Goal: Check status: Check status

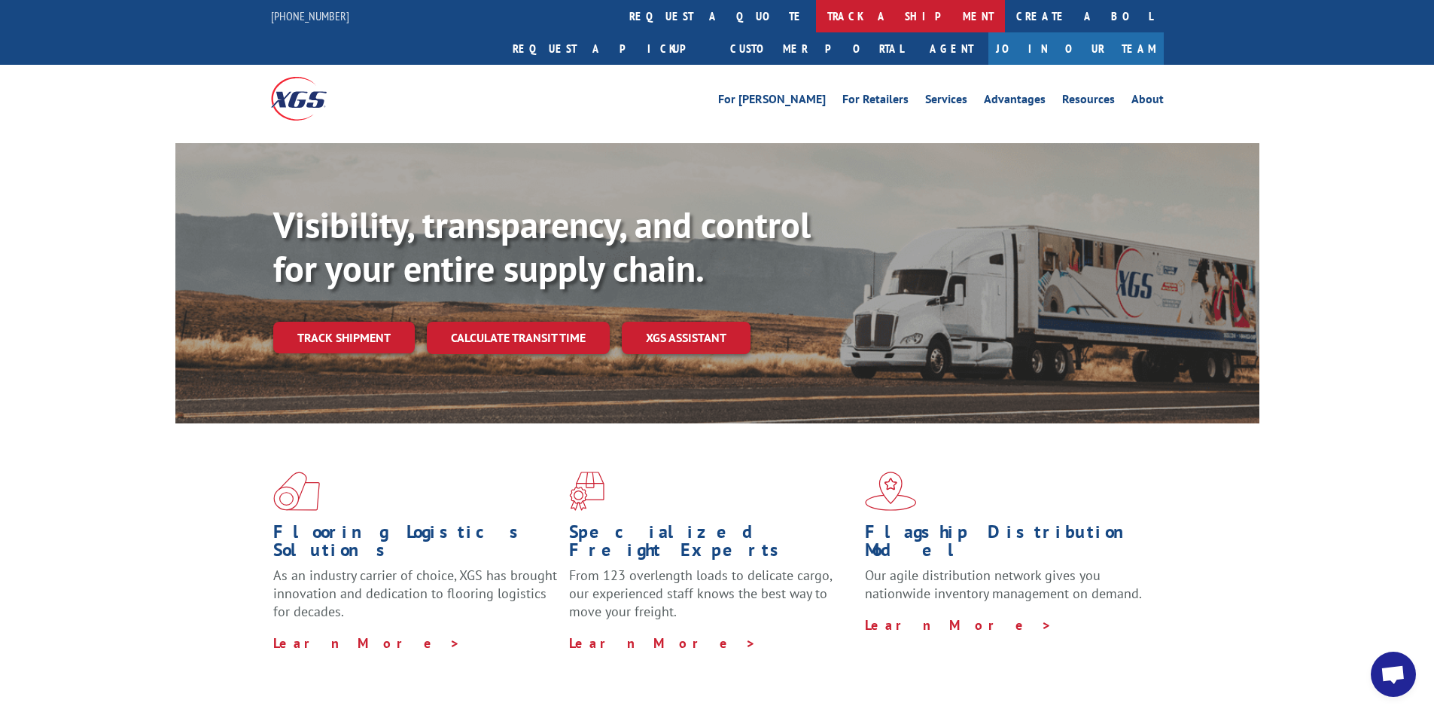
click at [816, 14] on link "track a shipment" at bounding box center [910, 16] width 189 height 32
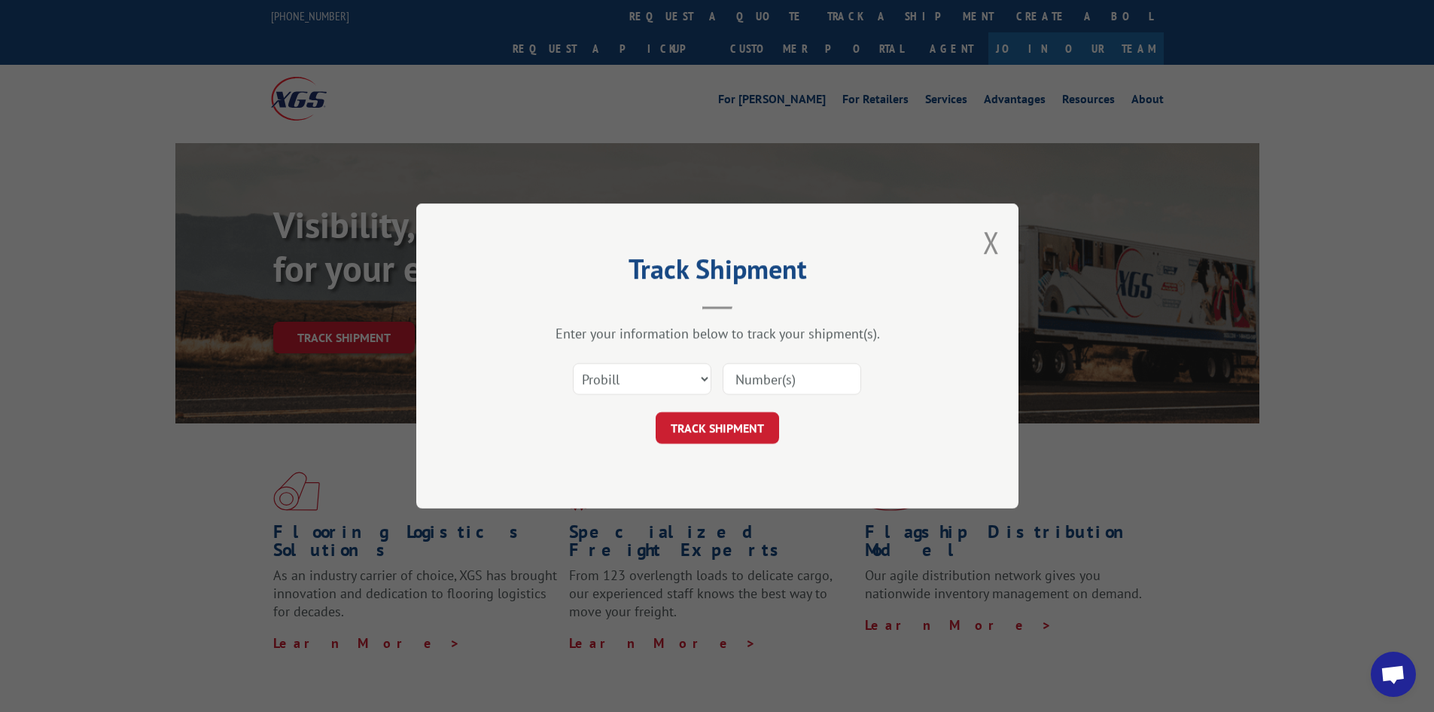
click at [752, 378] on input at bounding box center [792, 379] width 139 height 32
paste input "17341164"
type input "17341164"
click at [749, 427] on button "TRACK SHIPMENT" at bounding box center [717, 428] width 123 height 32
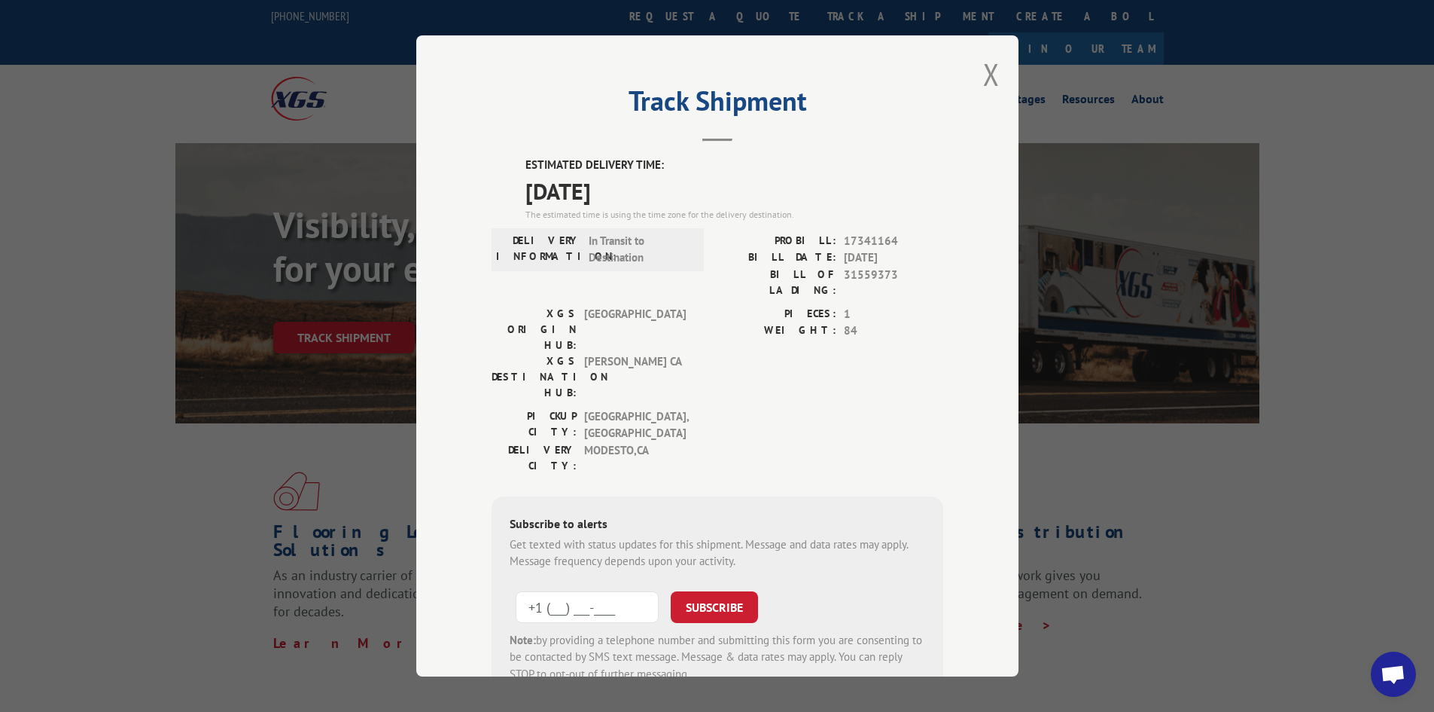
click at [539, 591] on input "+1 (___) ___-____" at bounding box center [587, 607] width 143 height 32
type input "[PHONE_NUMBER]"
drag, startPoint x: 688, startPoint y: 504, endPoint x: 742, endPoint y: 502, distance: 54.3
click at [690, 591] on button "SUBSCRIBE" at bounding box center [714, 607] width 87 height 32
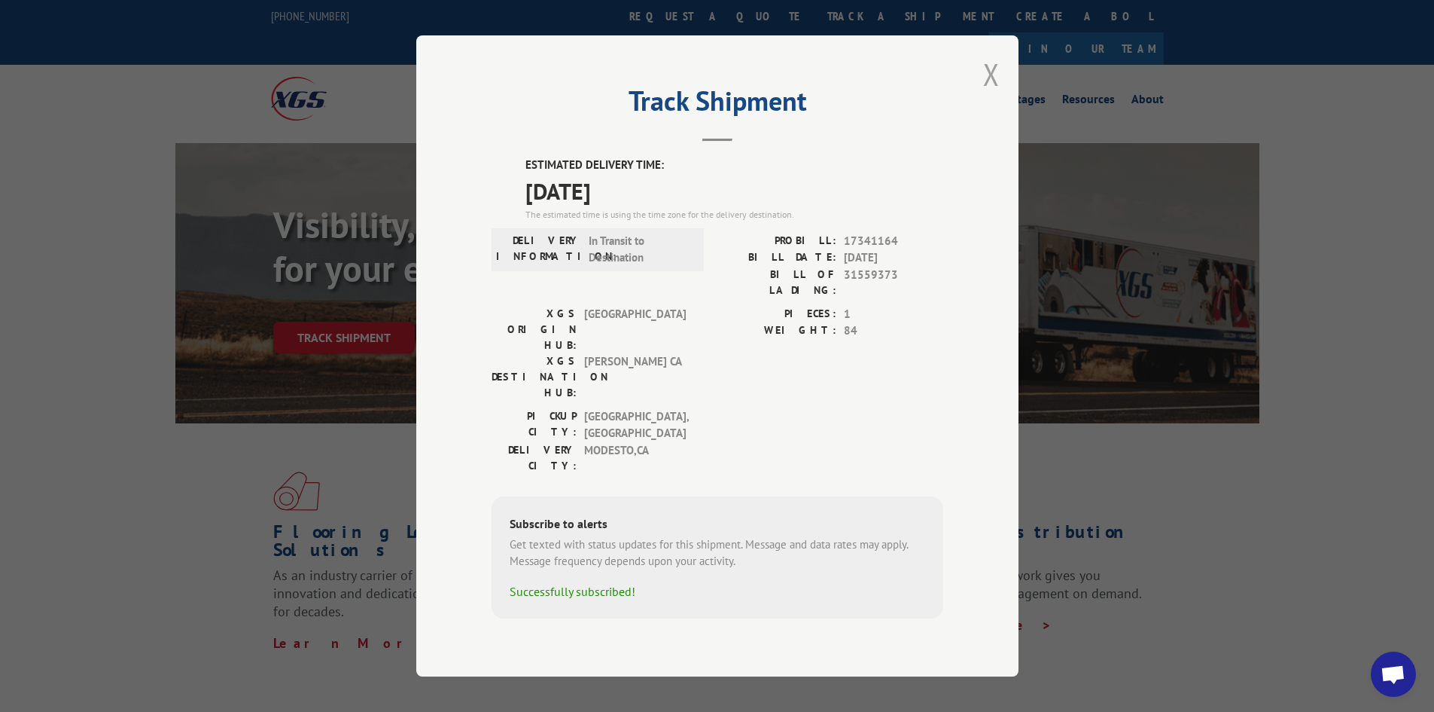
click at [994, 94] on button "Close modal" at bounding box center [991, 74] width 17 height 40
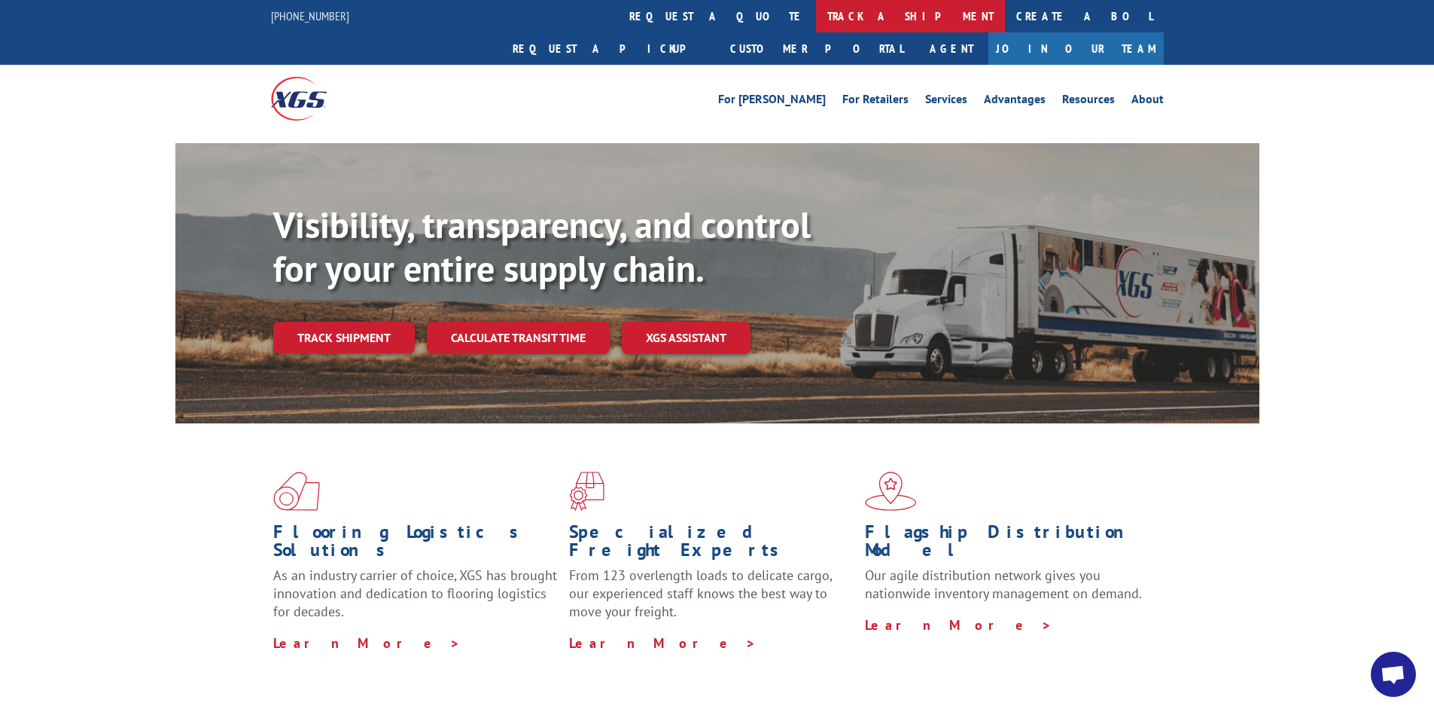
click at [816, 8] on link "track a shipment" at bounding box center [910, 16] width 189 height 32
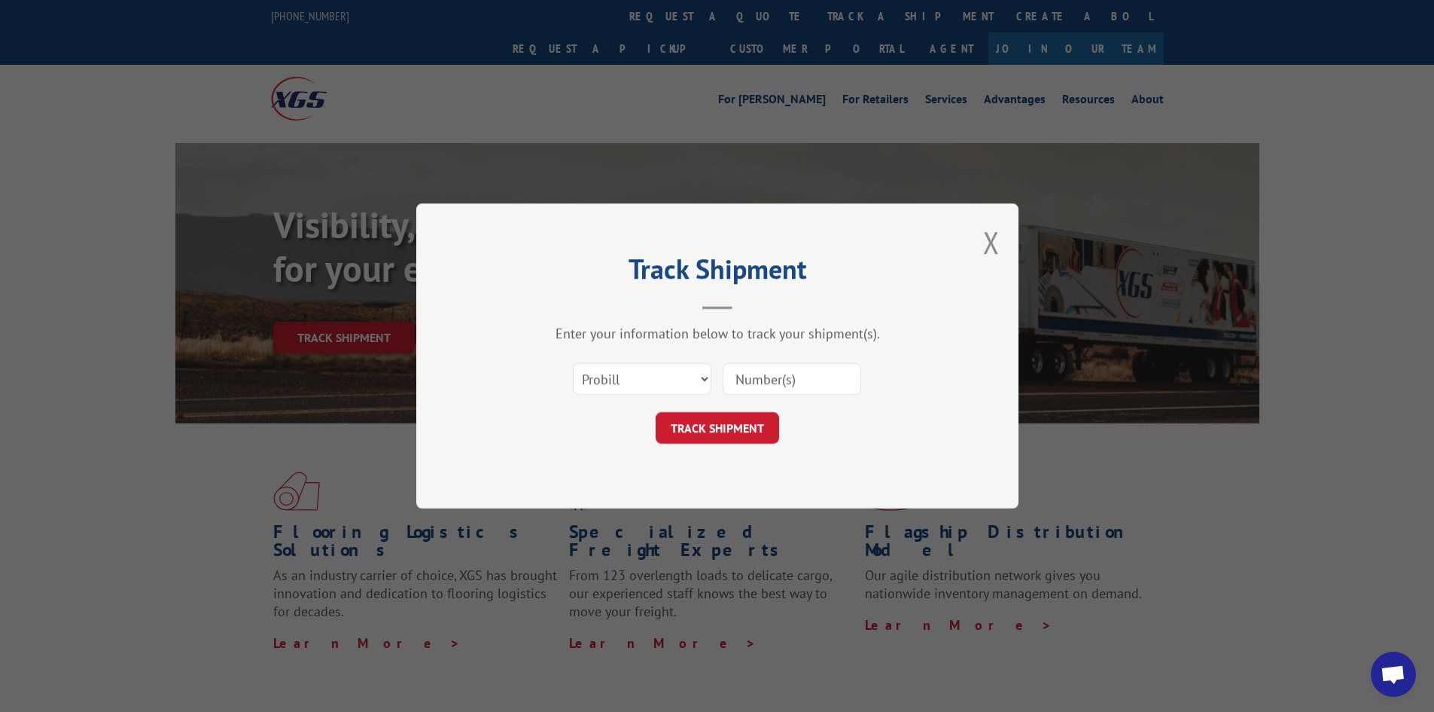
click at [774, 378] on input at bounding box center [792, 379] width 139 height 32
type input "17341164"
click at [718, 423] on button "TRACK SHIPMENT" at bounding box center [717, 428] width 123 height 32
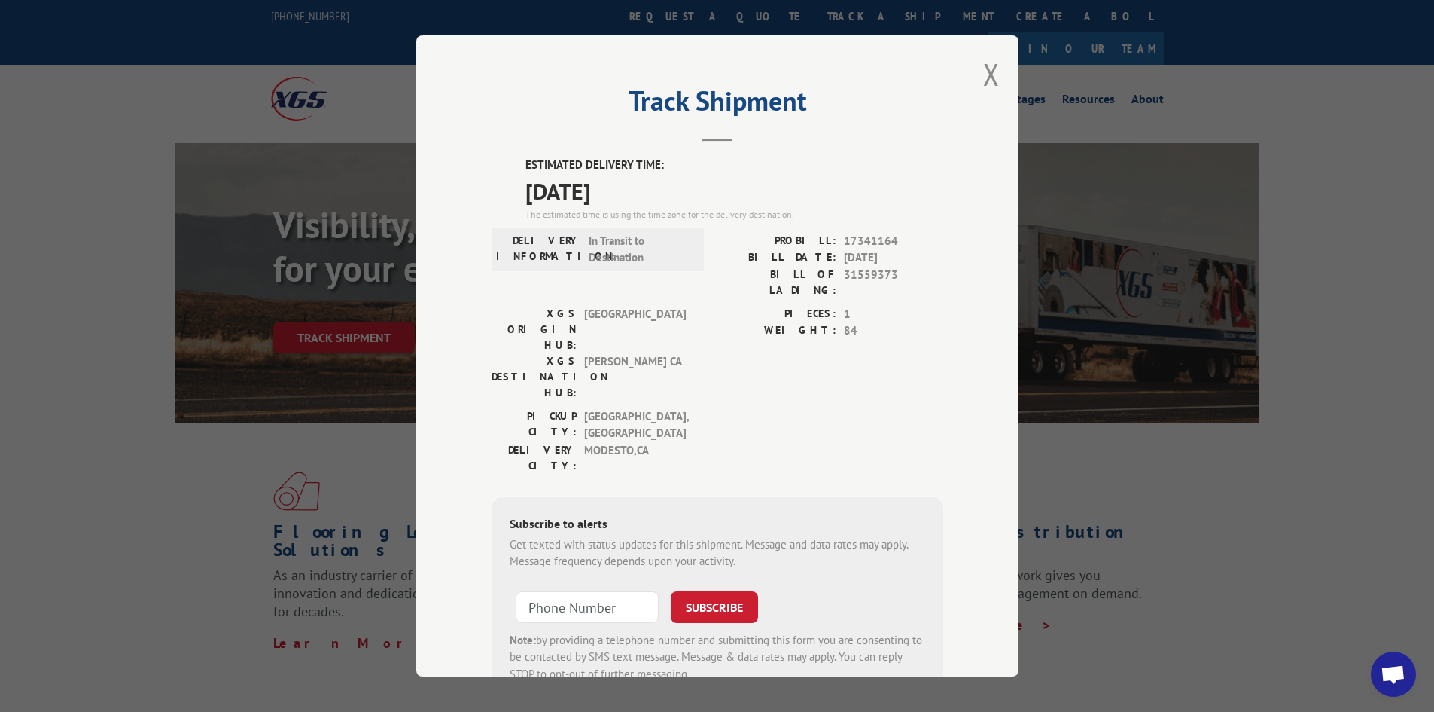
click at [968, 75] on div "Track Shipment ESTIMATED DELIVERY TIME: [DATE] The estimated time is using the …" at bounding box center [717, 355] width 602 height 641
click at [987, 73] on button "Close modal" at bounding box center [991, 74] width 17 height 40
